Goal: Navigation & Orientation: Find specific page/section

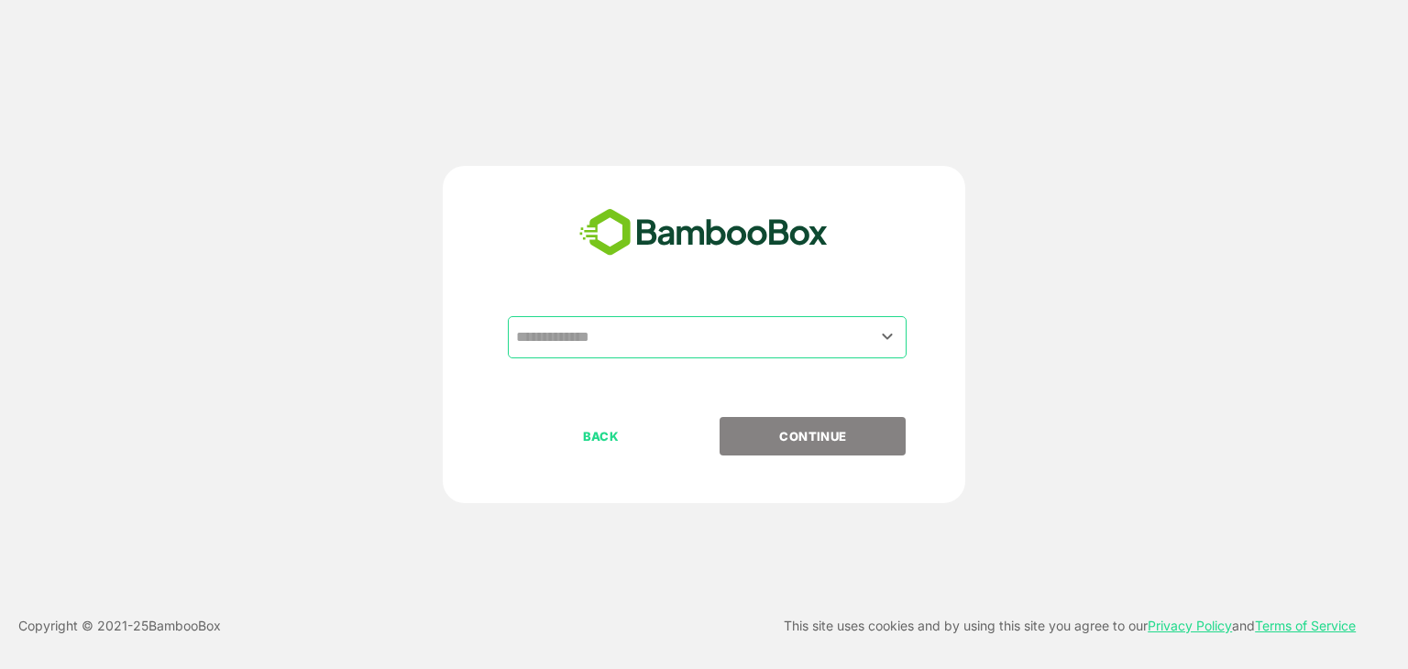
click at [580, 342] on input "text" at bounding box center [707, 337] width 391 height 35
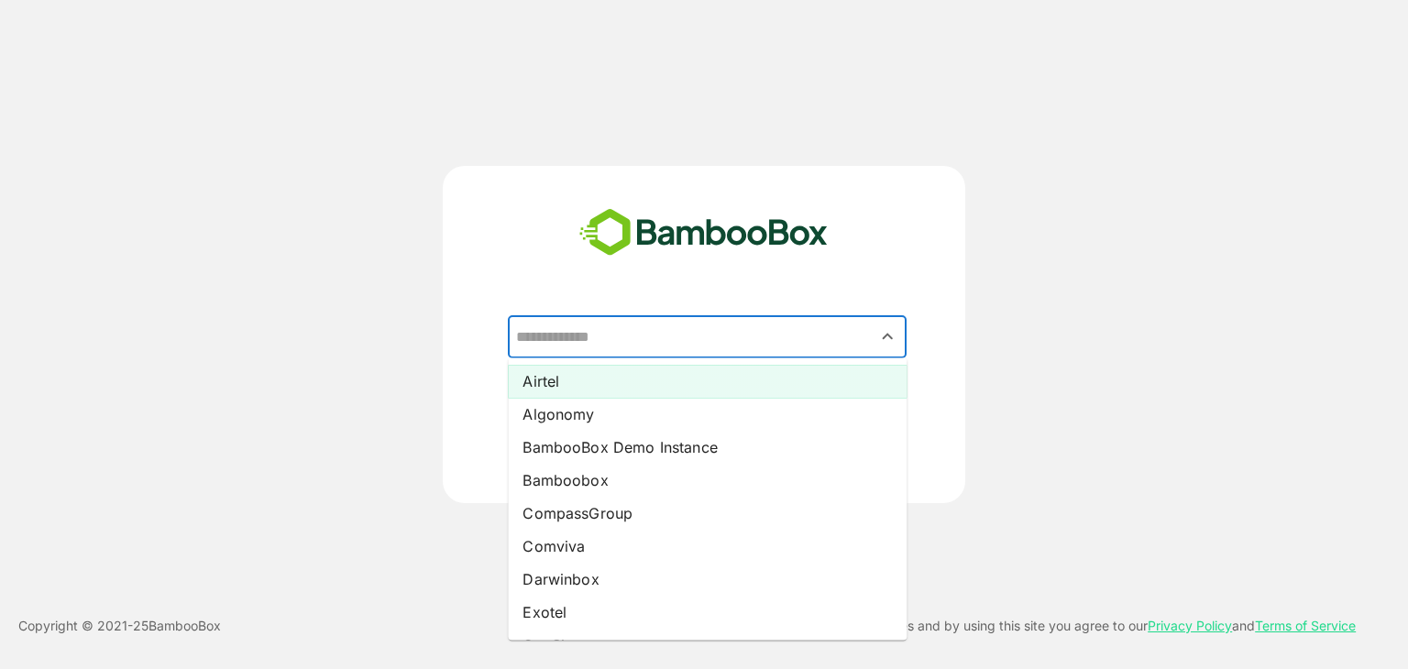
click at [580, 382] on li "Airtel" at bounding box center [707, 381] width 399 height 33
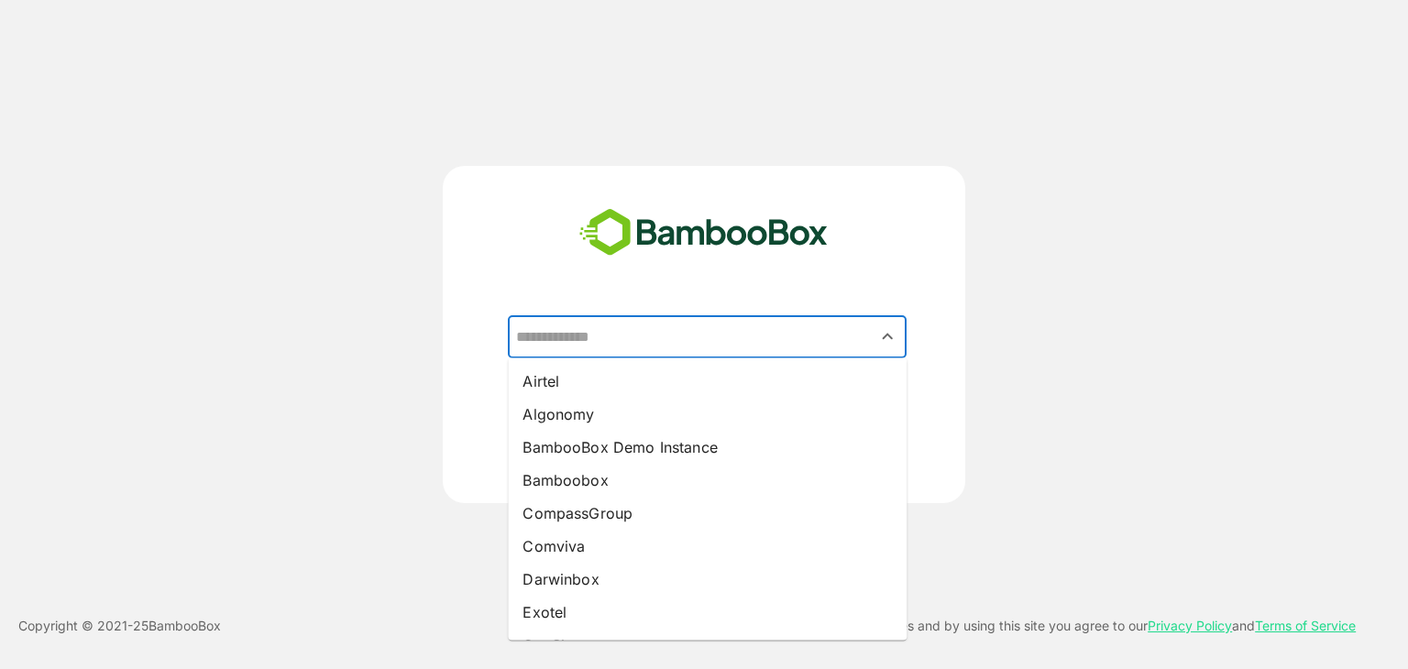
type input "******"
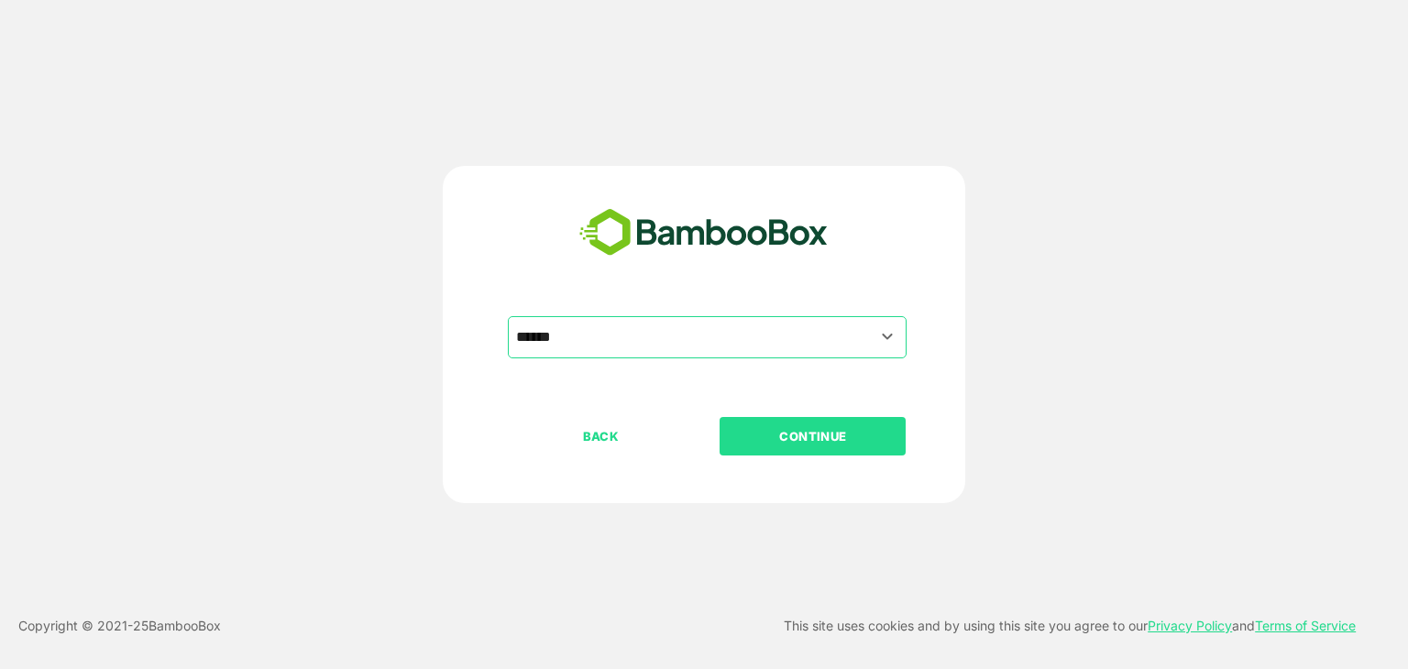
click at [819, 432] on p "CONTINUE" at bounding box center [812, 436] width 183 height 20
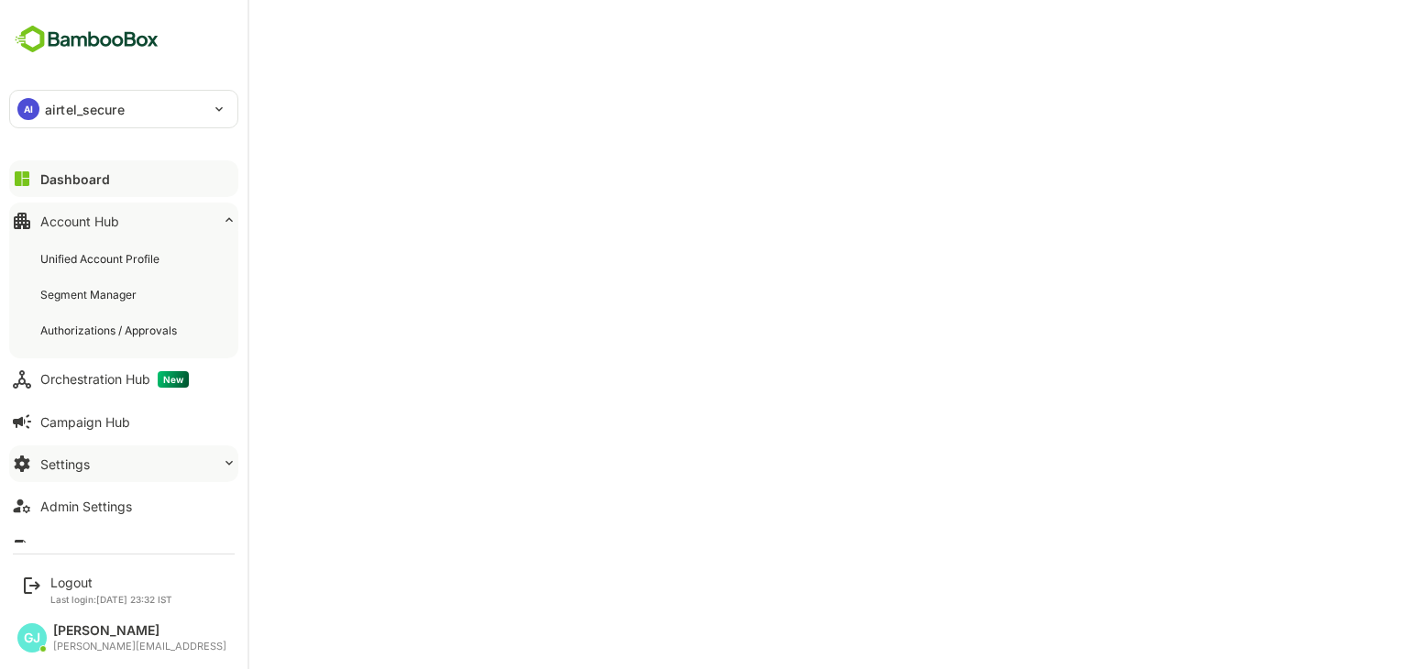
click at [92, 457] on button "Settings" at bounding box center [123, 464] width 229 height 37
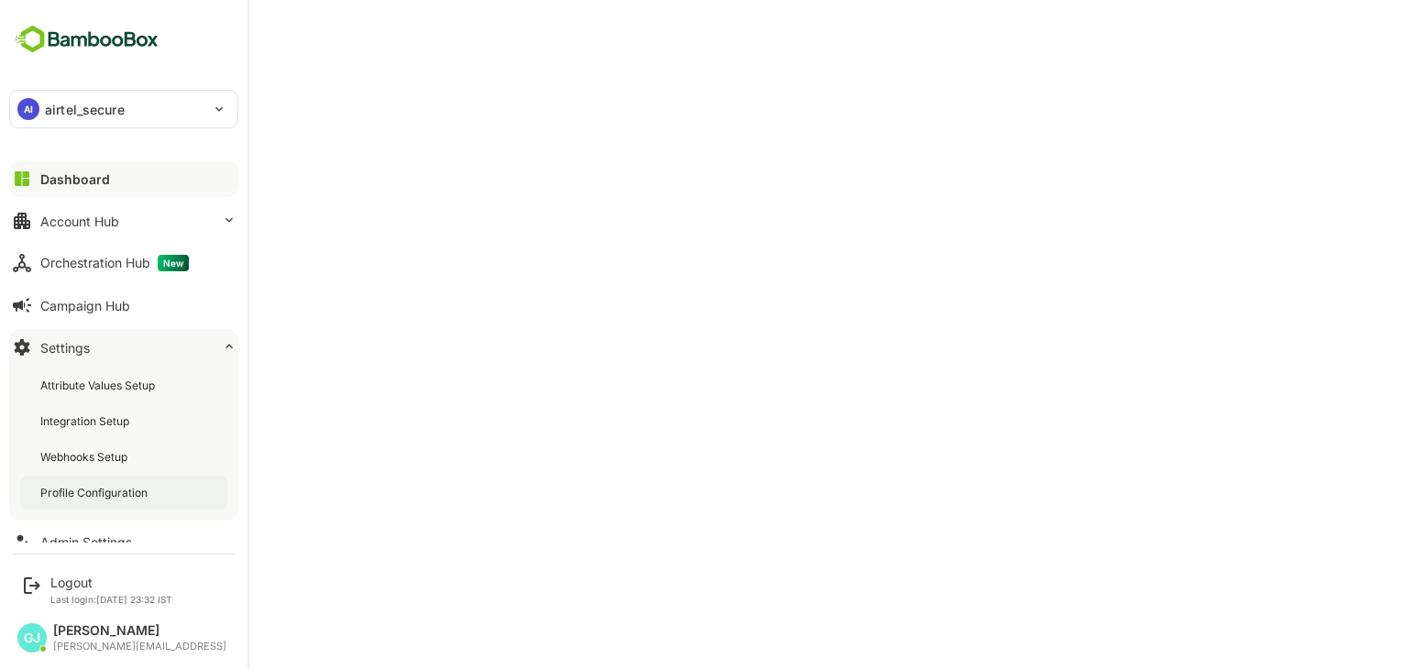
click at [71, 490] on div "Profile Configuration" at bounding box center [95, 493] width 111 height 16
click at [73, 540] on div "Admin Settings" at bounding box center [86, 542] width 92 height 16
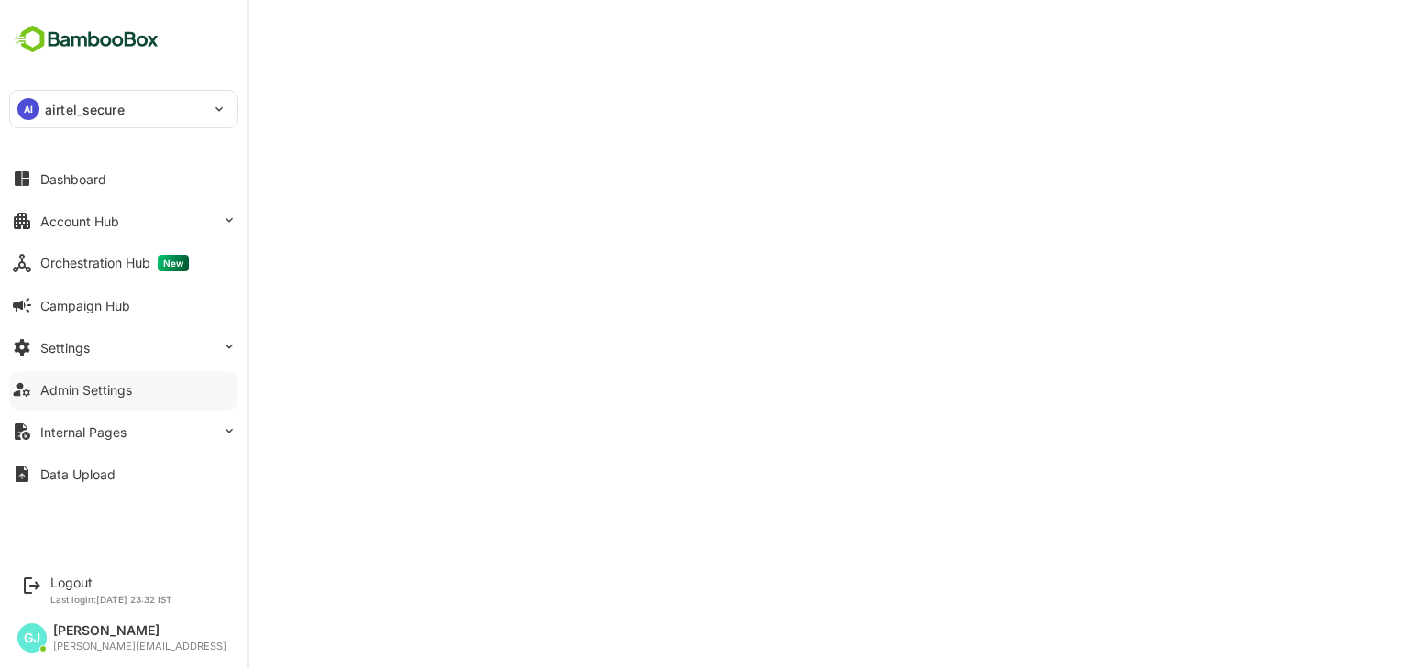
click at [81, 536] on div "**********" at bounding box center [124, 271] width 248 height 543
click at [94, 397] on button "Admin Settings" at bounding box center [123, 389] width 229 height 37
click at [77, 187] on button "Dashboard" at bounding box center [123, 178] width 229 height 37
click at [92, 172] on div "Dashboard" at bounding box center [75, 179] width 70 height 16
